Goal: Transaction & Acquisition: Download file/media

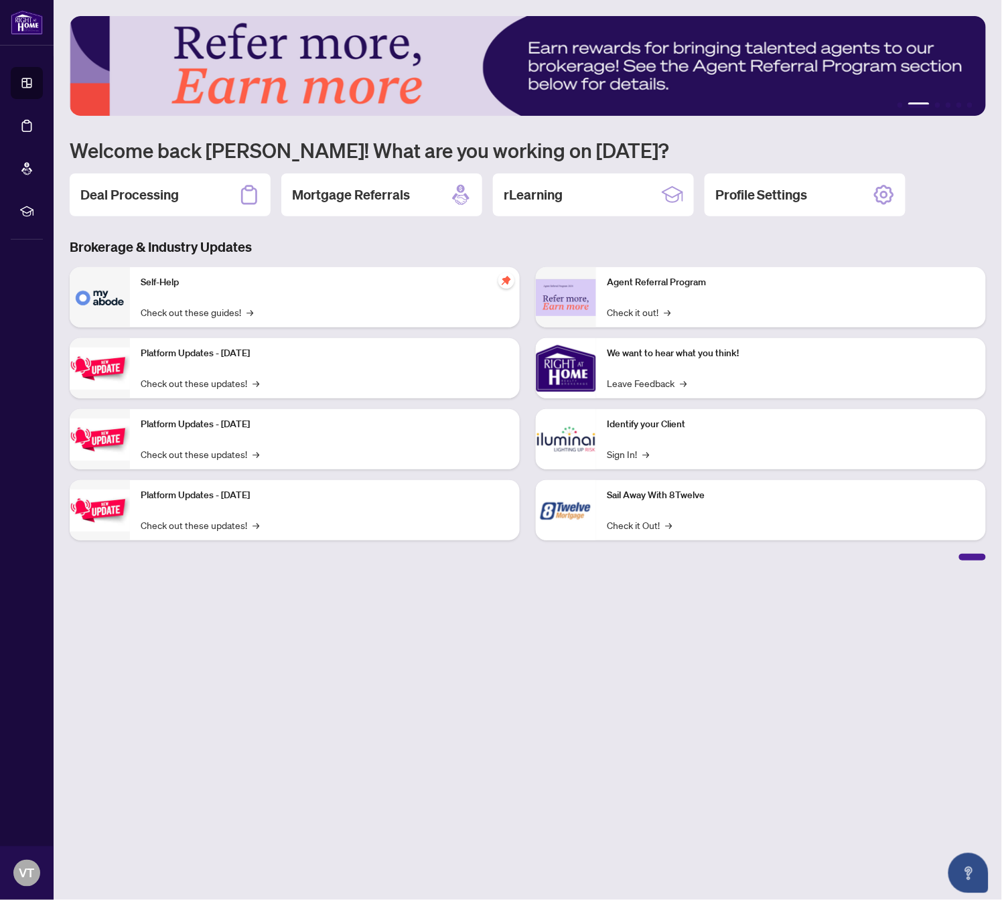
click at [439, 659] on main "1 2 3 4 5 6 Welcome back [PERSON_NAME]! What are you working on [DATE]? Deal Pr…" at bounding box center [528, 450] width 949 height 900
drag, startPoint x: 198, startPoint y: 193, endPoint x: 252, endPoint y: 211, distance: 56.6
click at [198, 193] on div "Deal Processing" at bounding box center [170, 195] width 201 height 43
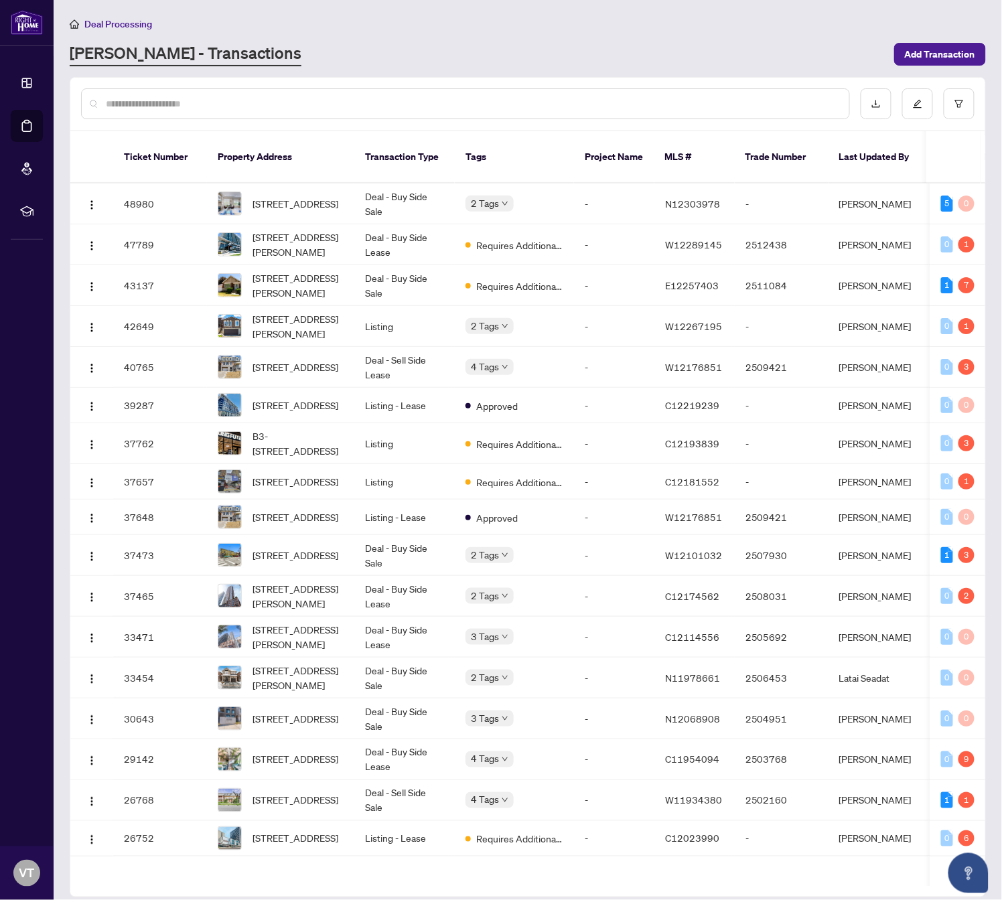
click at [431, 103] on input "text" at bounding box center [472, 103] width 733 height 15
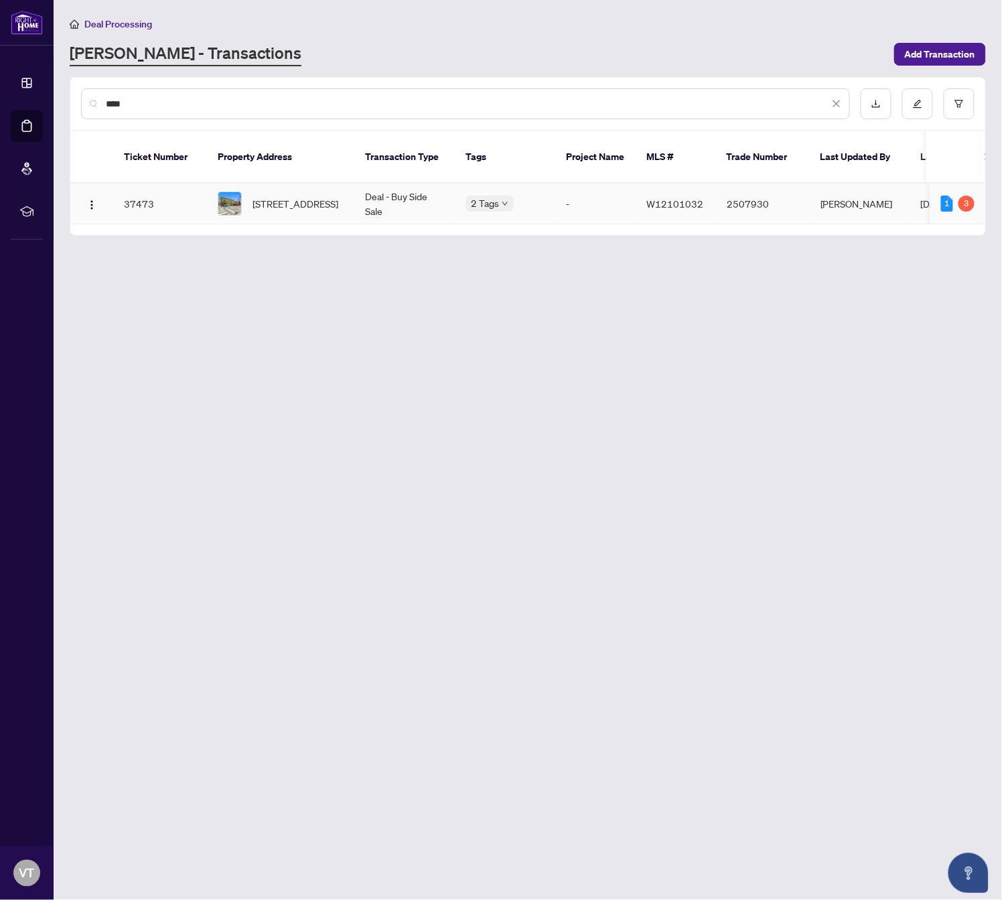
type input "****"
click at [310, 196] on span "[STREET_ADDRESS]" at bounding box center [296, 203] width 86 height 15
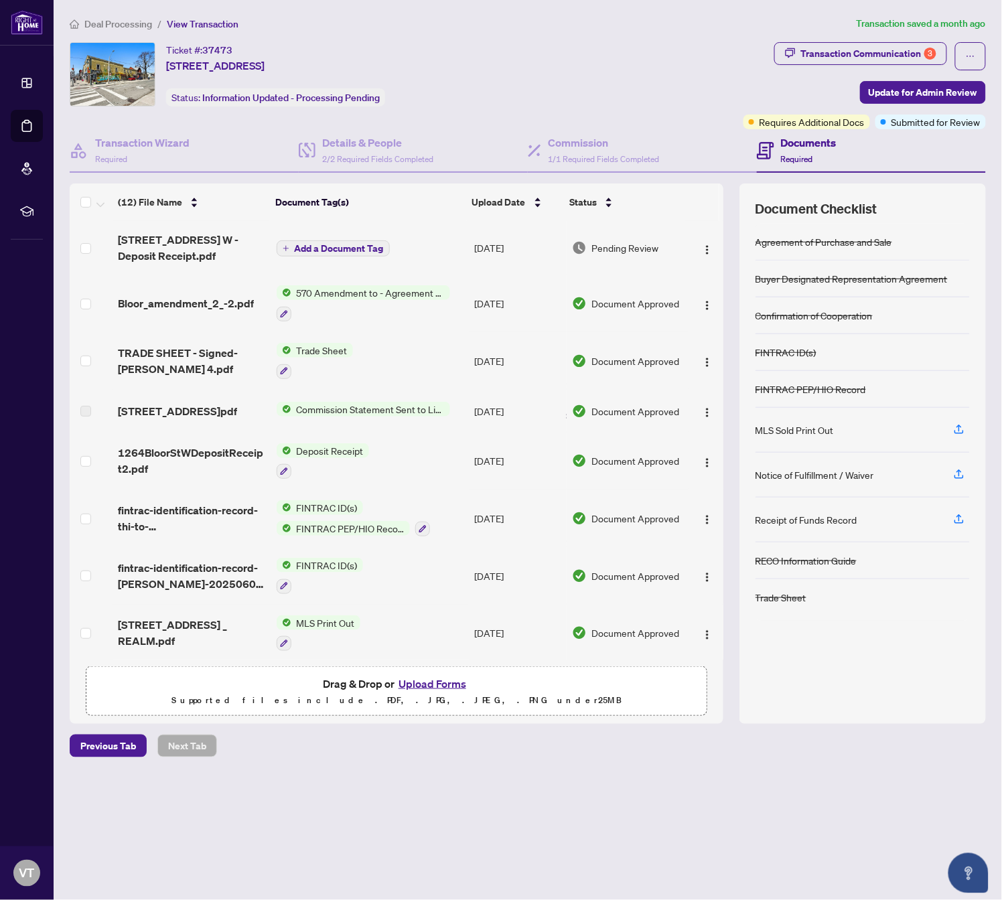
click at [401, 454] on td "Deposit Receipt" at bounding box center [370, 462] width 198 height 58
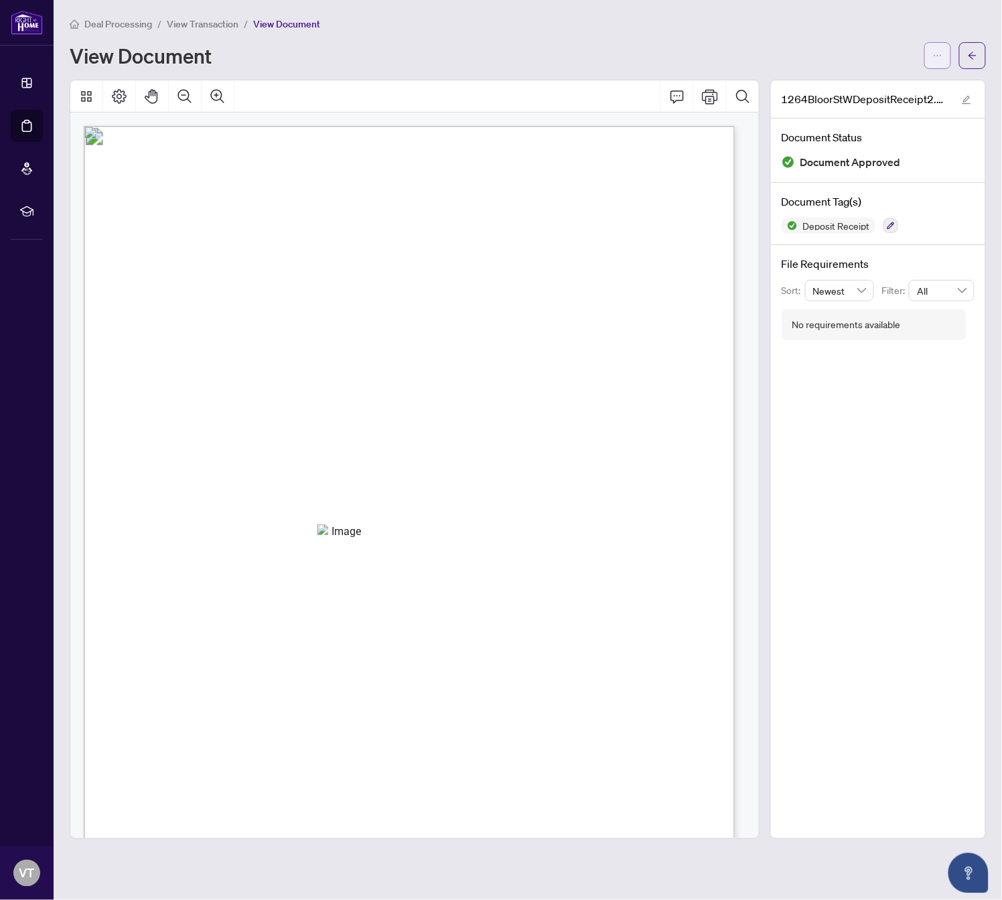
click at [939, 52] on icon "ellipsis" at bounding box center [937, 55] width 9 height 9
click at [878, 77] on span "Download" at bounding box center [890, 84] width 102 height 15
click at [206, 21] on span "View Transaction" at bounding box center [203, 24] width 72 height 12
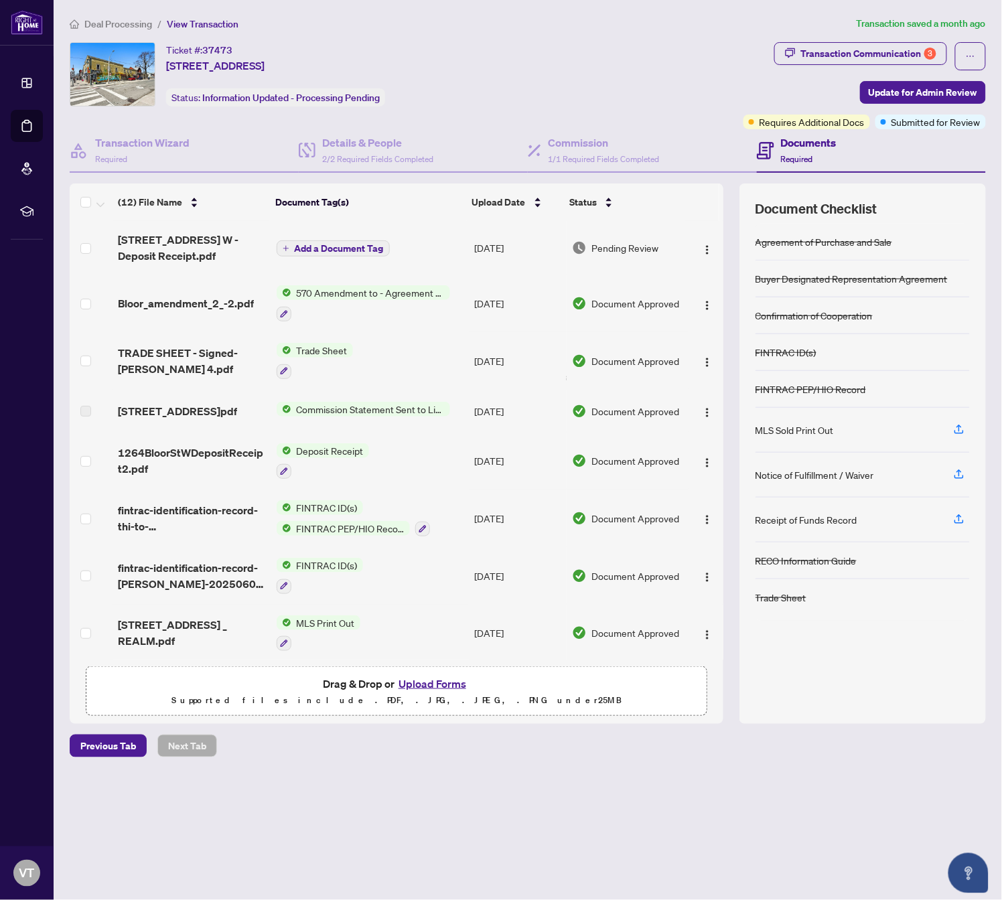
scroll to position [225, 0]
